Goal: Information Seeking & Learning: Learn about a topic

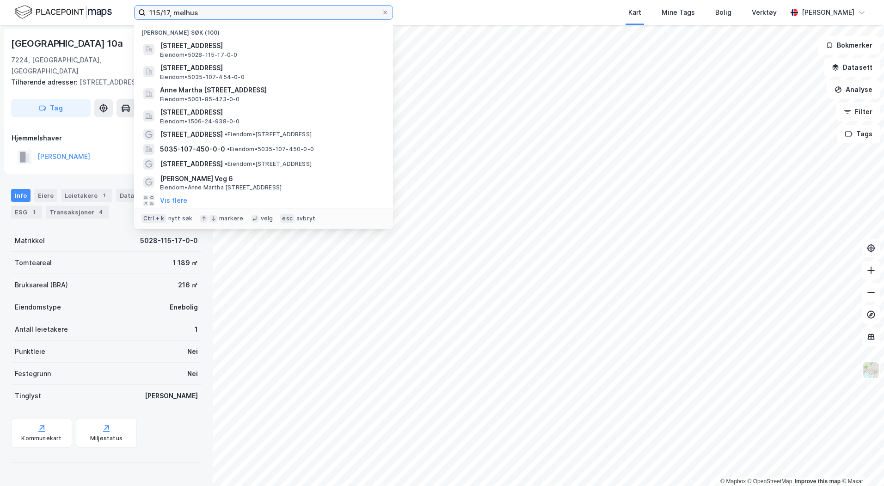
click at [165, 13] on input "115/17, melhus" at bounding box center [264, 13] width 236 height 14
click at [166, 13] on input "115/17, melhus" at bounding box center [264, 13] width 236 height 14
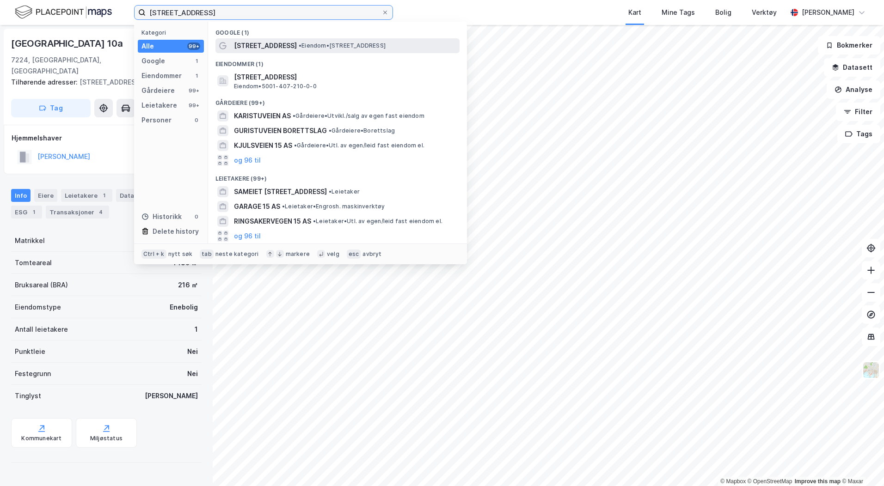
type input "[STREET_ADDRESS]"
click at [345, 43] on span "• Eiendom • [STREET_ADDRESS]" at bounding box center [342, 45] width 87 height 7
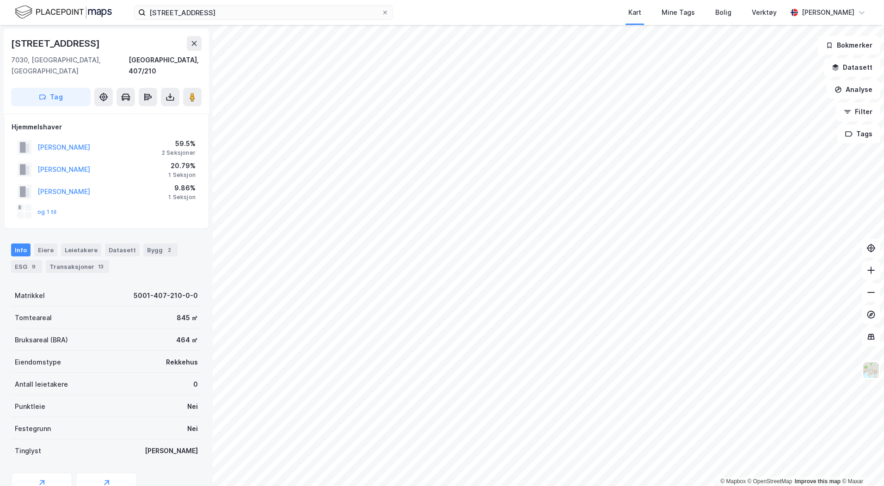
scroll to position [81, 0]
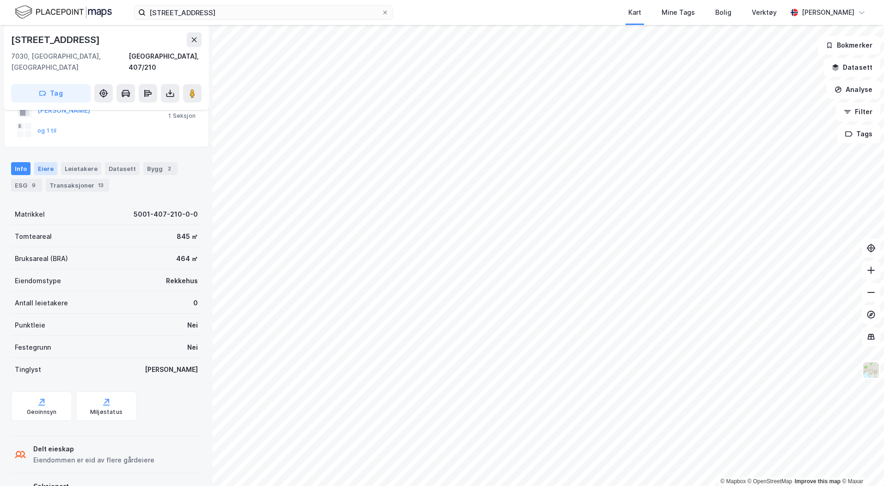
click at [52, 162] on div "Eiere" at bounding box center [45, 168] width 23 height 13
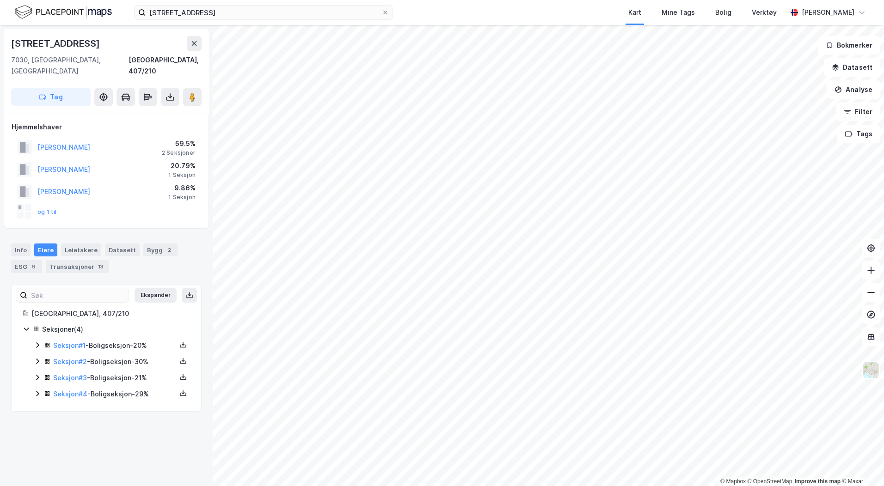
click at [39, 342] on icon at bounding box center [37, 345] width 7 height 7
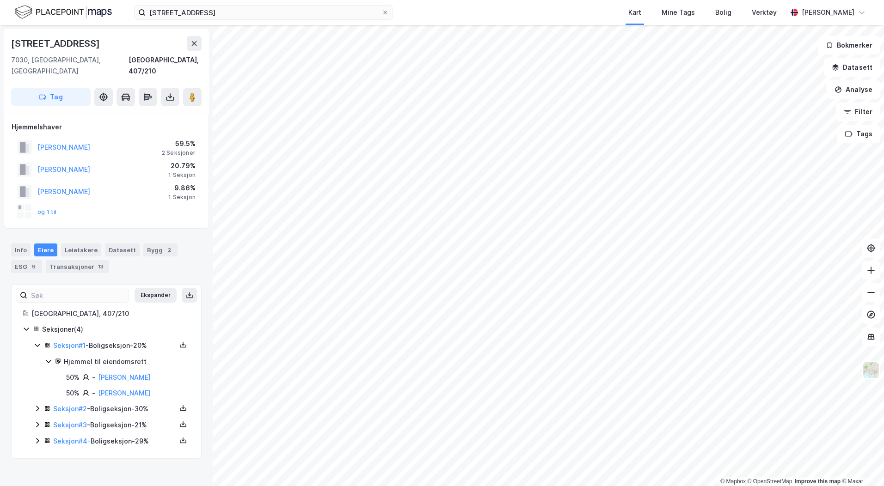
click at [36, 405] on icon at bounding box center [37, 408] width 7 height 7
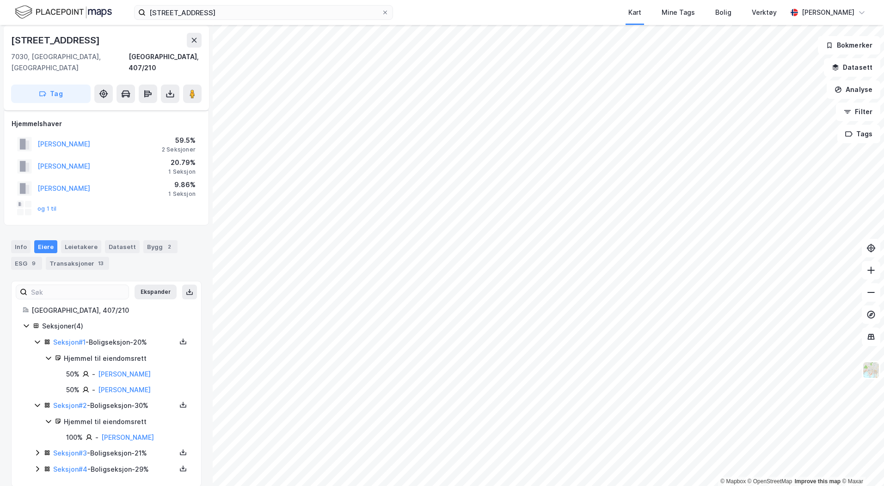
scroll to position [4, 0]
click at [37, 449] on icon at bounding box center [37, 452] width 7 height 7
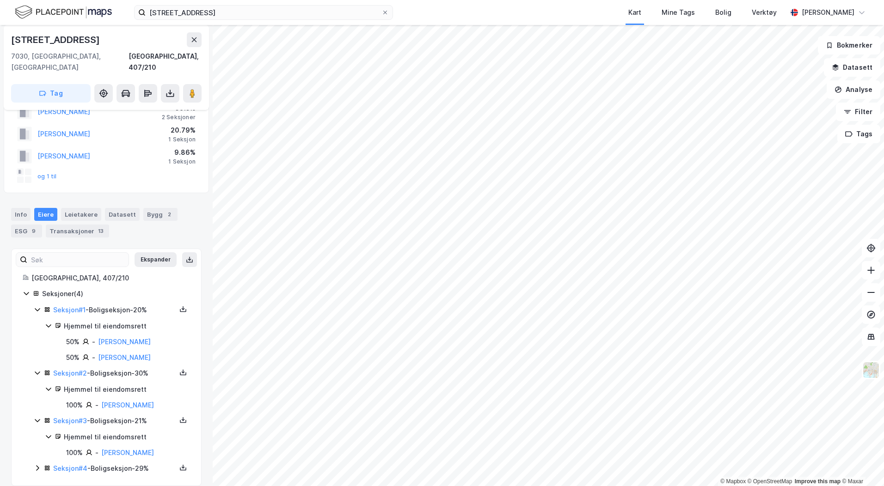
click at [38, 465] on icon at bounding box center [37, 468] width 7 height 7
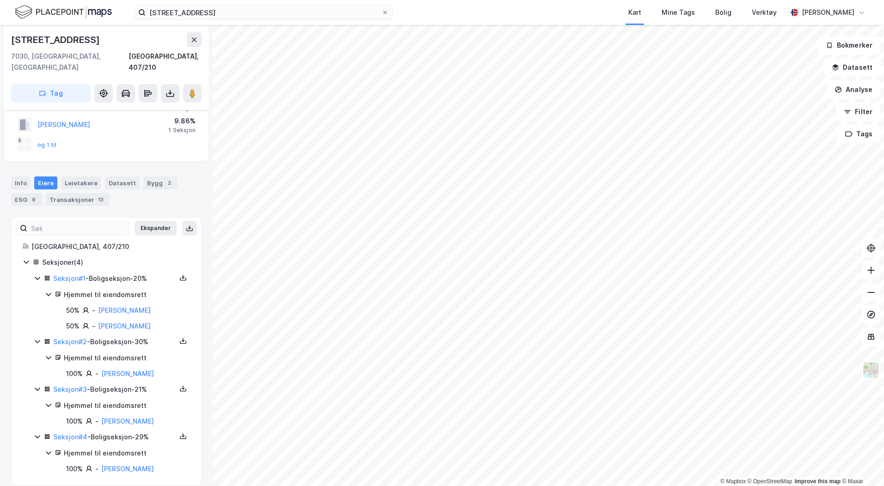
click at [203, 86] on div "[STREET_ADDRESS]" at bounding box center [106, 67] width 205 height 85
click at [193, 89] on image at bounding box center [193, 93] width 6 height 9
click at [135, 177] on div "Info [PERSON_NAME] Datasett Bygg 2 ESG 9 Transaksjoner 13" at bounding box center [106, 192] width 191 height 30
click at [136, 177] on div "Info [PERSON_NAME] Datasett Bygg 2 ESG 9 Transaksjoner 13" at bounding box center [106, 192] width 191 height 30
click at [143, 177] on div "Bygg 2" at bounding box center [160, 183] width 34 height 13
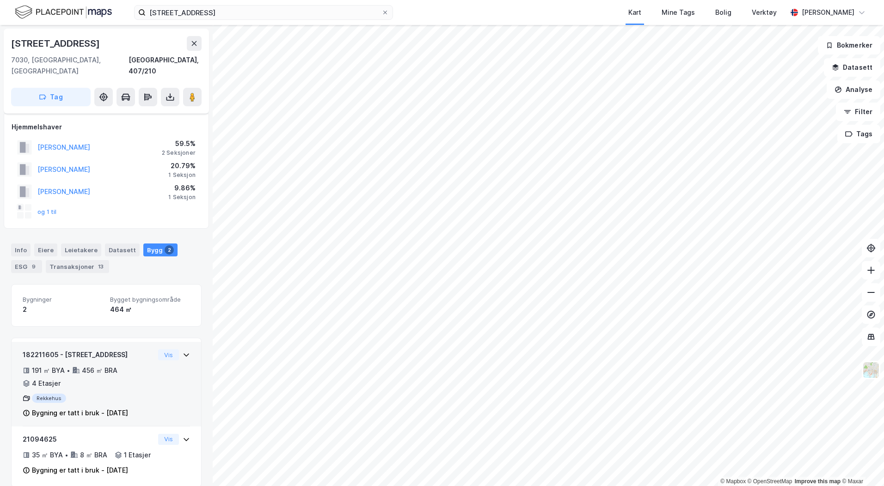
scroll to position [14, 0]
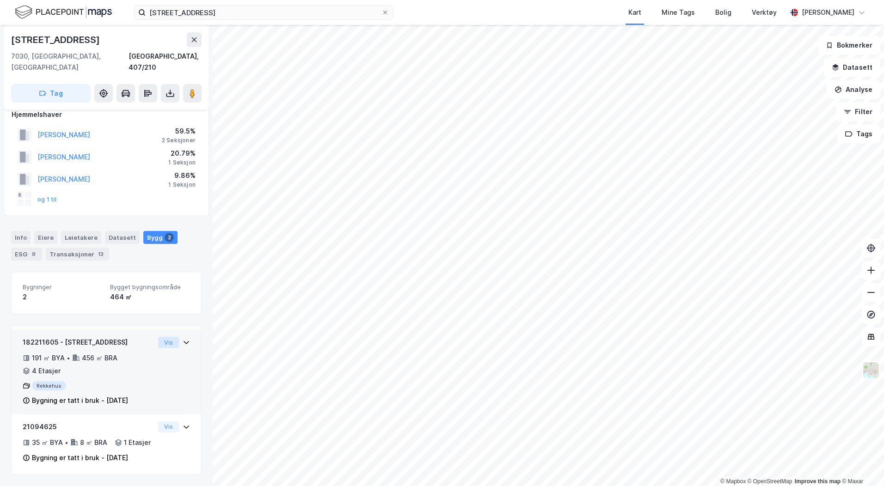
click at [169, 337] on button "Vis" at bounding box center [168, 342] width 21 height 11
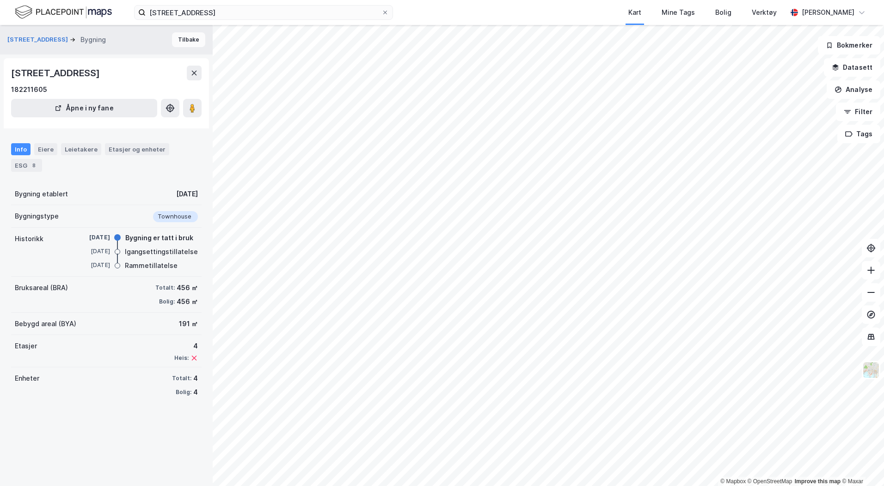
click at [172, 41] on button "Tilbake" at bounding box center [188, 39] width 33 height 15
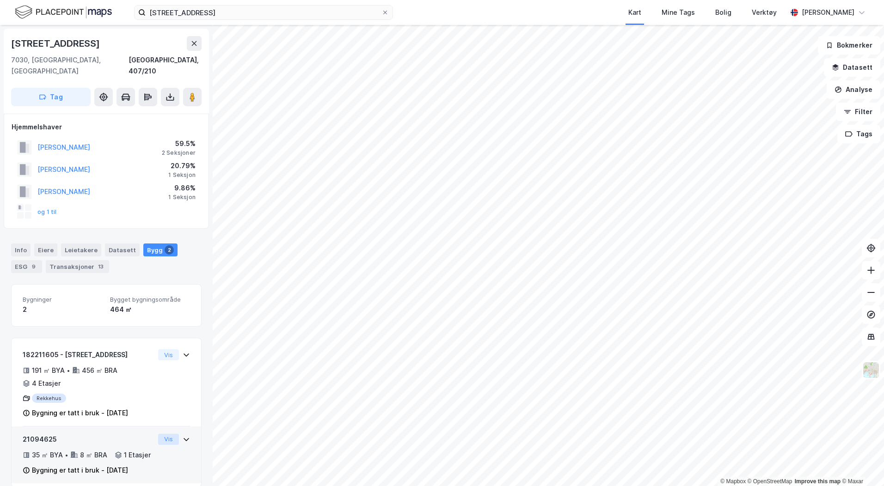
click at [166, 434] on button "Vis" at bounding box center [168, 439] width 21 height 11
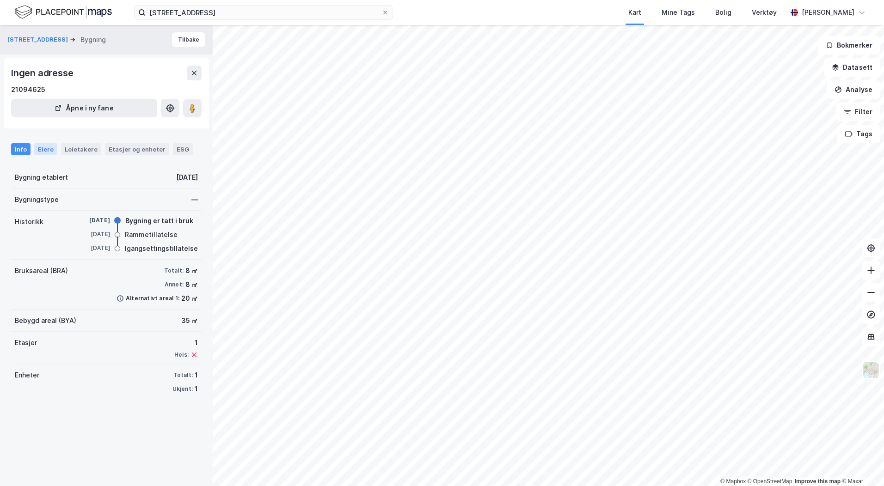
click at [34, 149] on div "Eiere" at bounding box center [45, 149] width 23 height 12
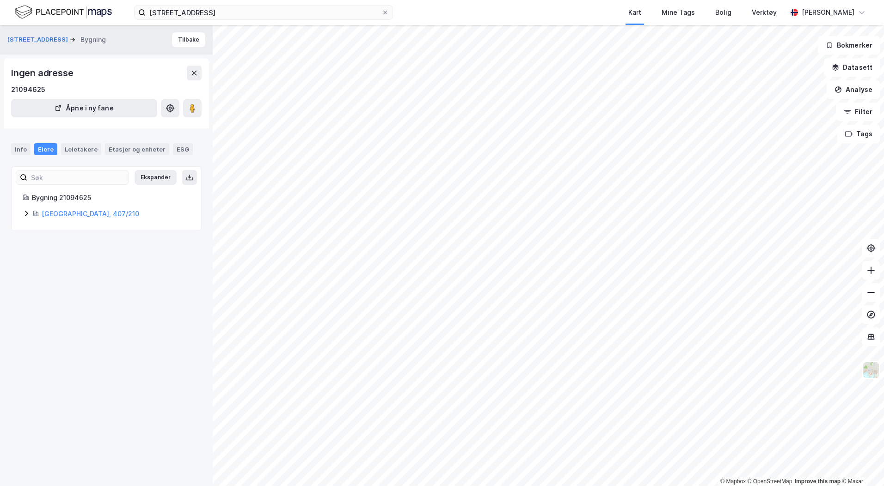
click at [28, 212] on icon at bounding box center [26, 213] width 7 height 7
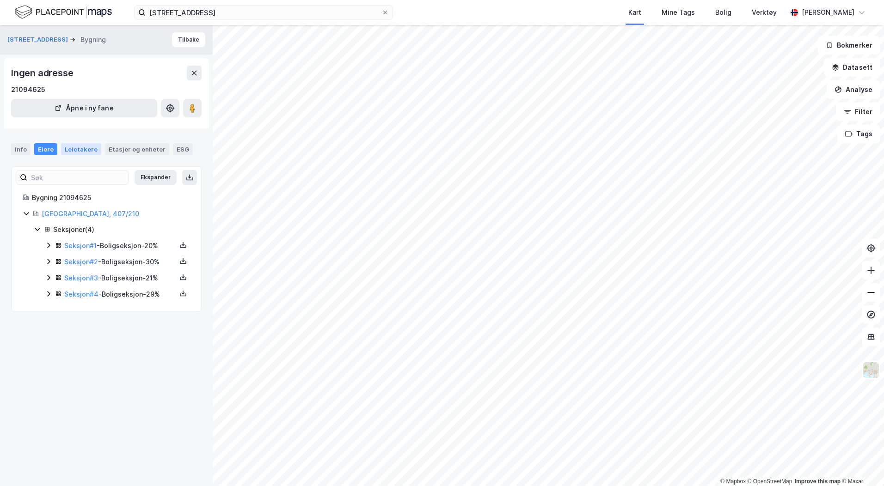
click at [83, 151] on div "Leietakere" at bounding box center [81, 149] width 40 height 12
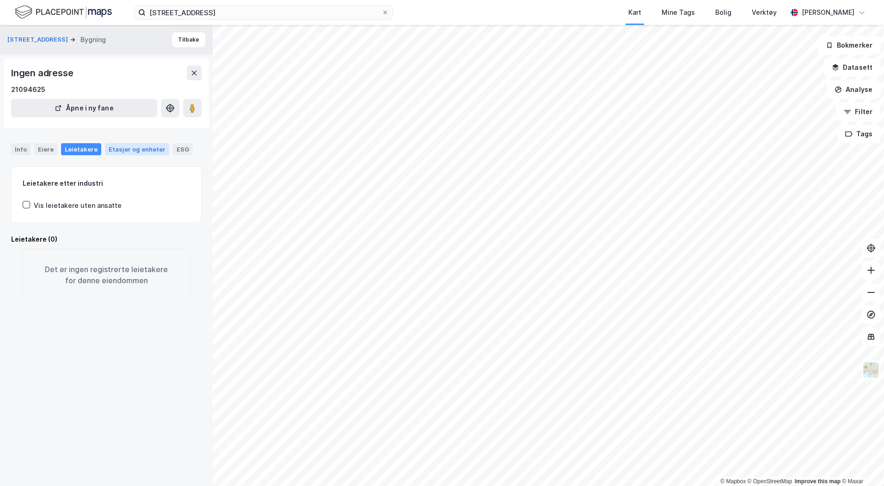
click at [118, 149] on div "Etasjer og enheter" at bounding box center [137, 149] width 57 height 8
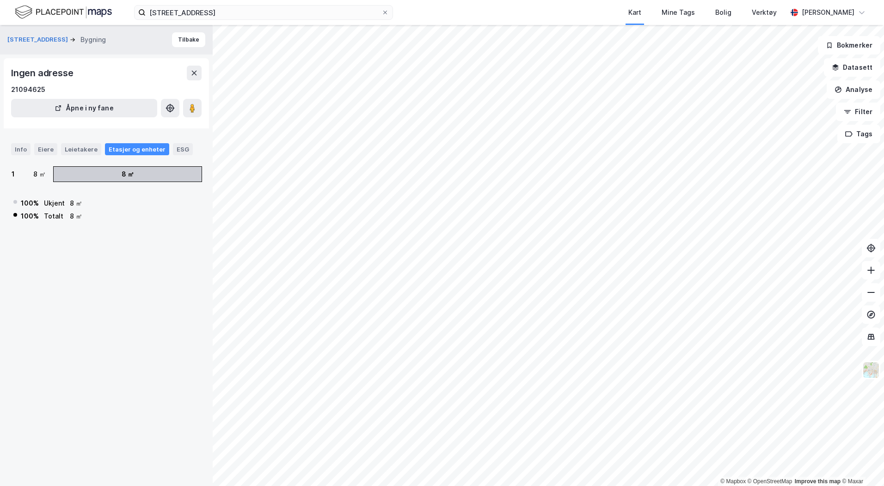
click at [162, 148] on div "Info Eiere Leietakere Etasjer og enheter ESG" at bounding box center [106, 149] width 191 height 12
click at [173, 148] on div "ESG" at bounding box center [183, 149] width 20 height 12
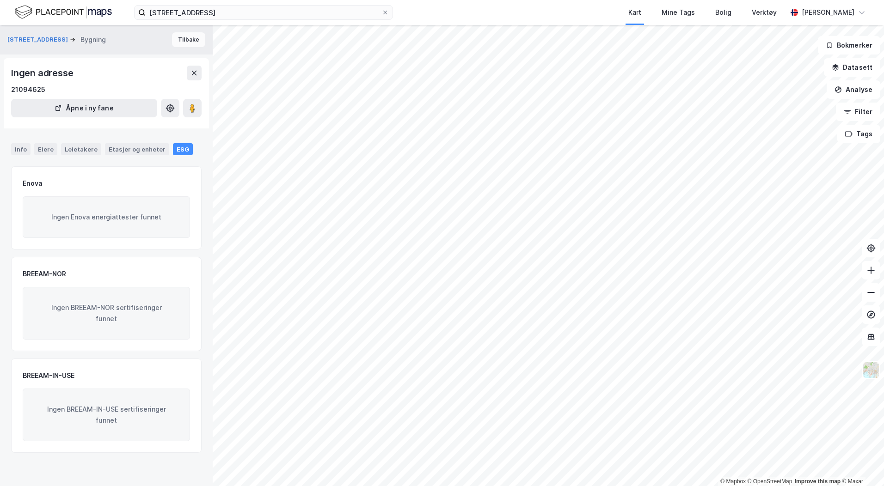
click at [188, 43] on button "Tilbake" at bounding box center [188, 39] width 33 height 15
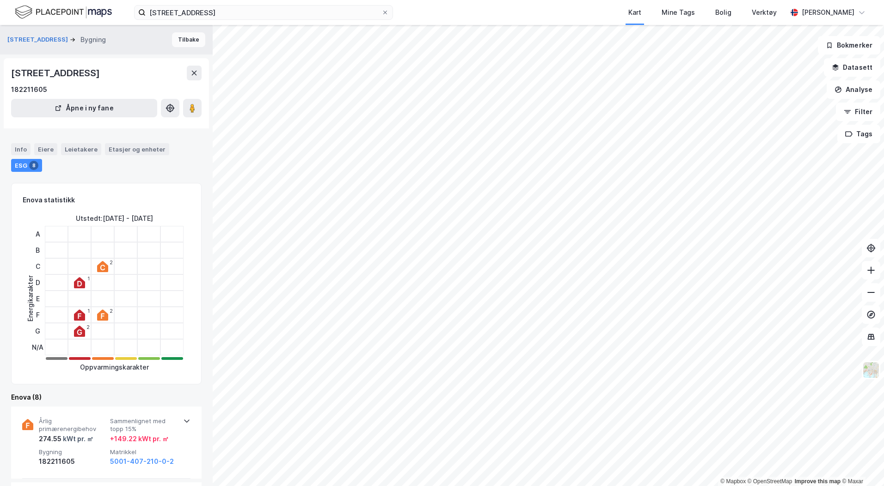
click at [178, 35] on button "Tilbake" at bounding box center [188, 39] width 33 height 15
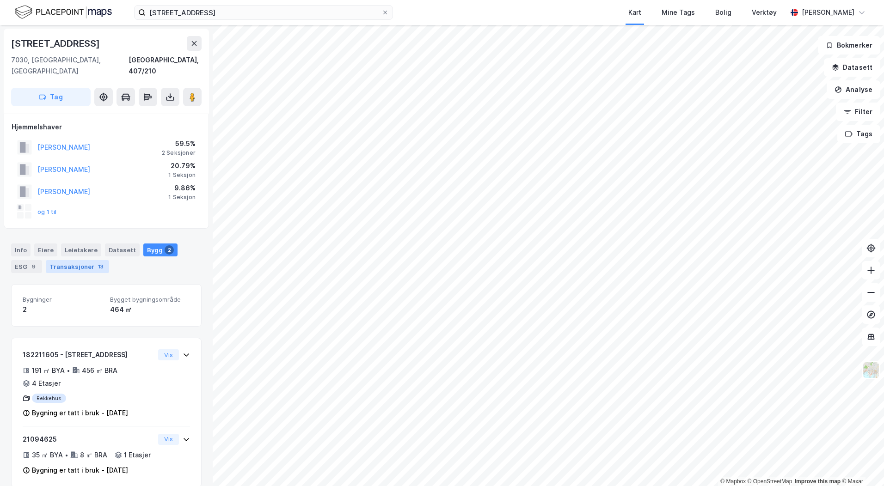
click at [68, 260] on div "Transaksjoner 13" at bounding box center [77, 266] width 63 height 13
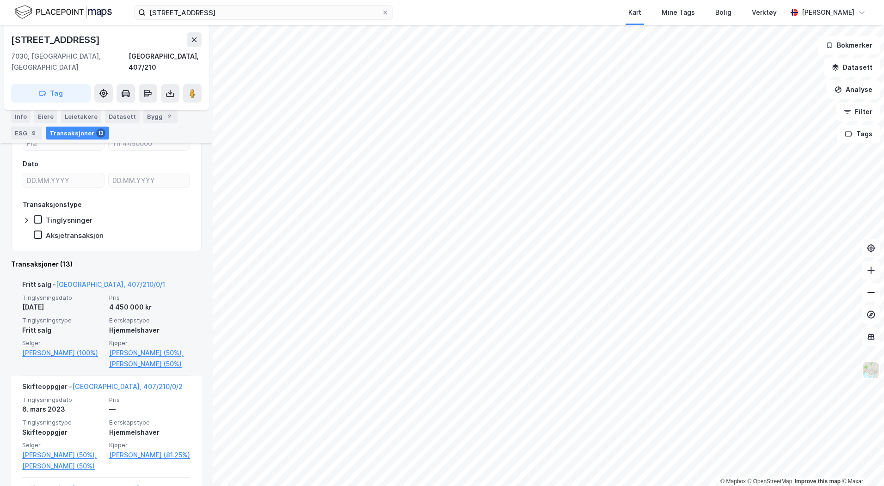
scroll to position [139, 0]
